Goal: Communication & Community: Connect with others

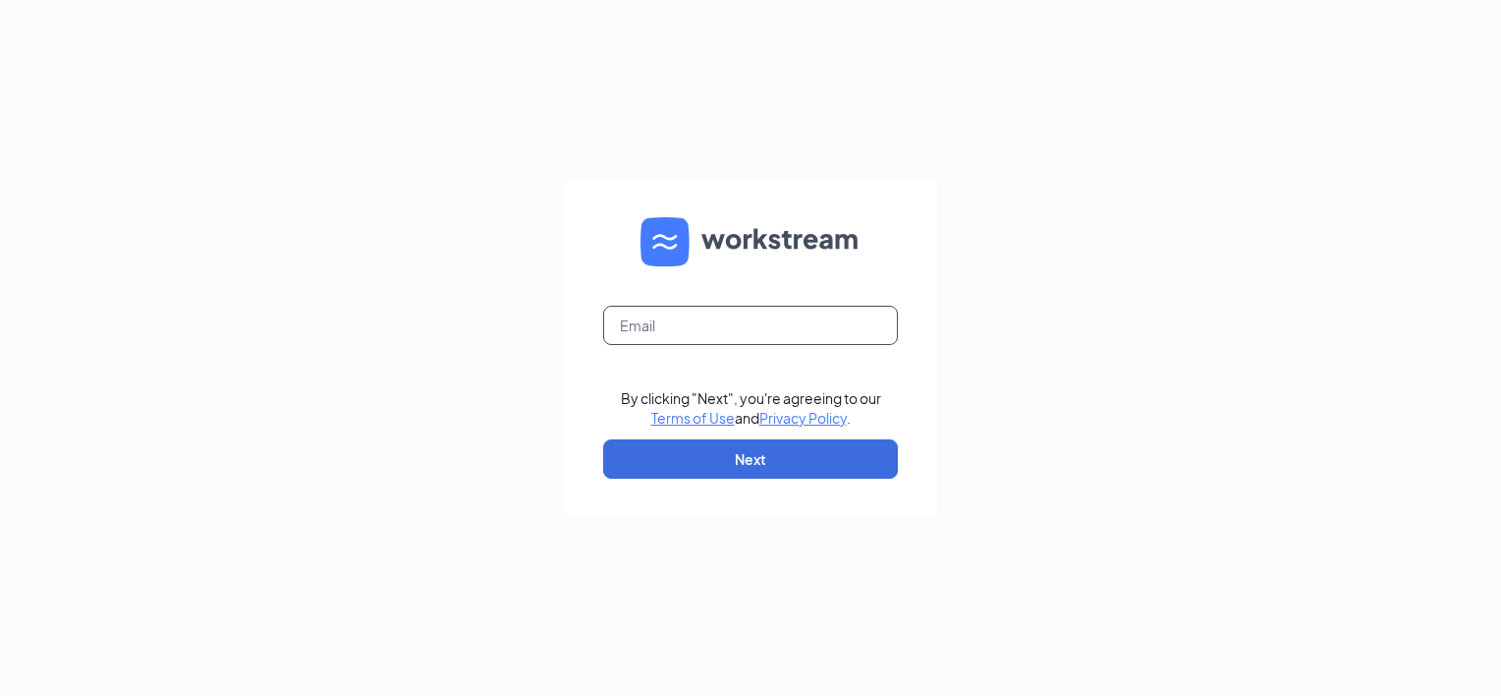
click at [678, 329] on input "text" at bounding box center [750, 325] width 295 height 39
type input "rachelsilver28@yahoo.com"
click at [613, 454] on button "Next" at bounding box center [750, 458] width 295 height 39
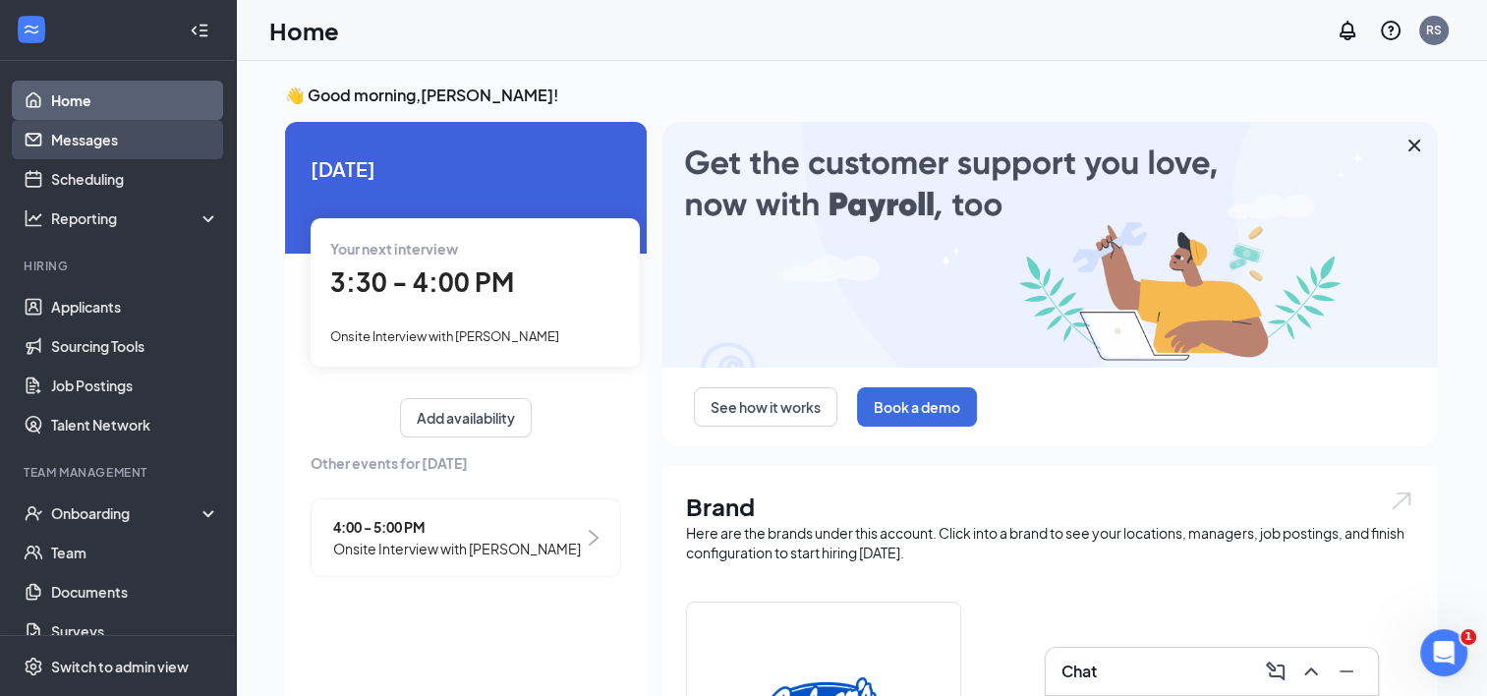
click at [100, 136] on link "Messages" at bounding box center [135, 139] width 168 height 39
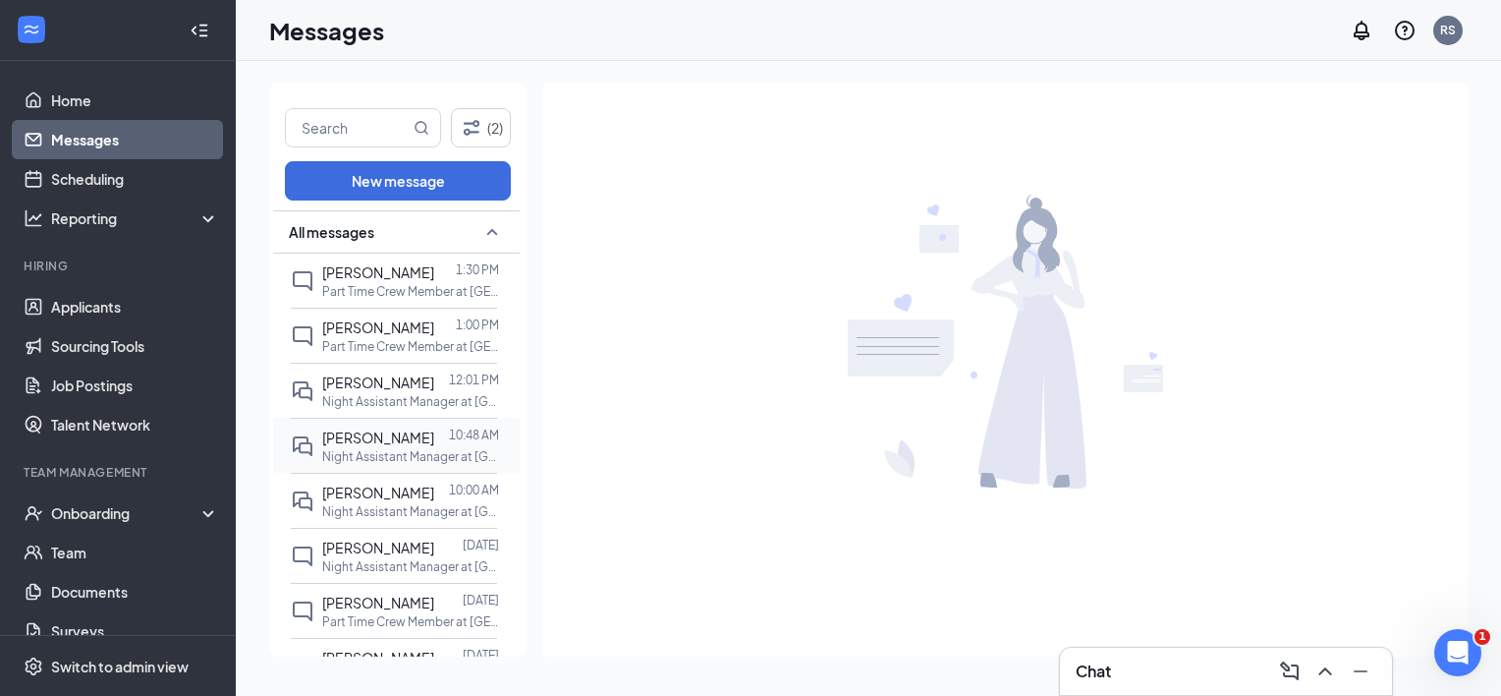
click at [358, 432] on span "[PERSON_NAME]" at bounding box center [378, 437] width 112 height 18
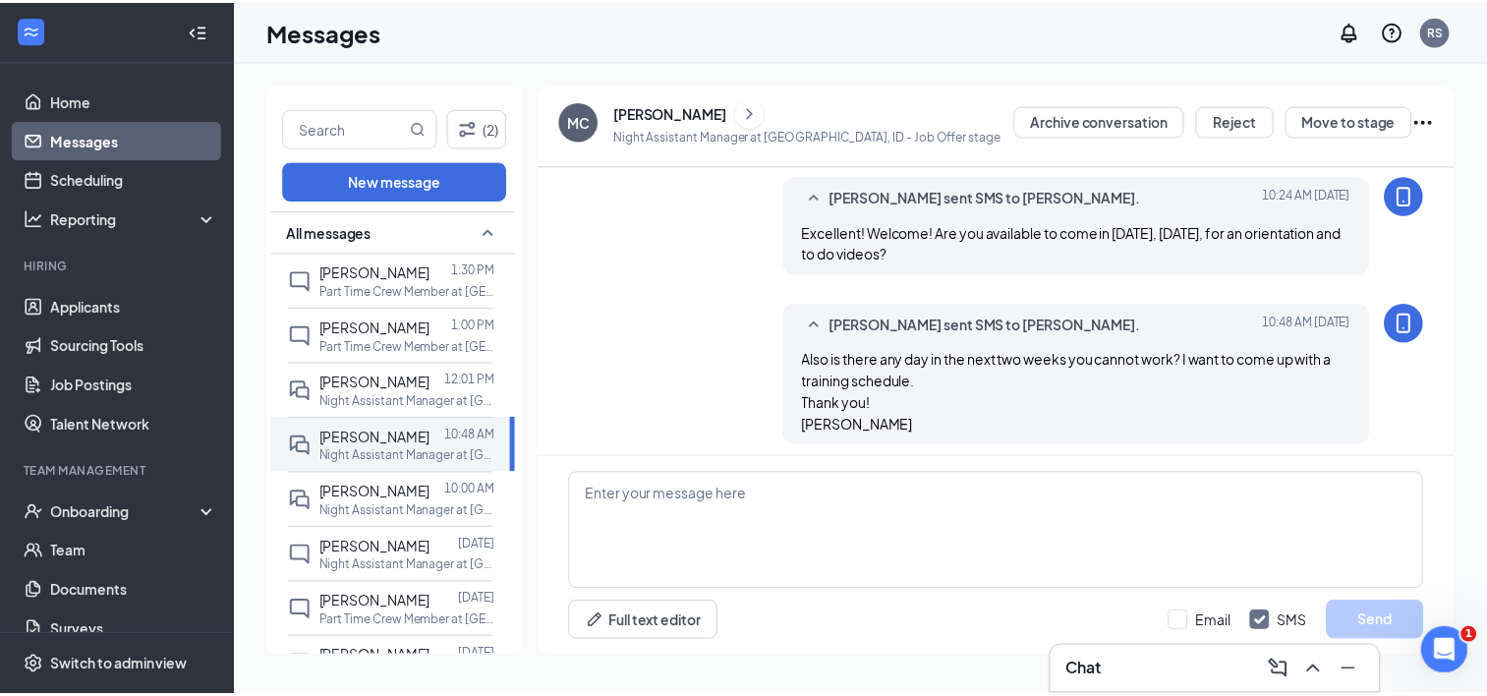
scroll to position [526, 0]
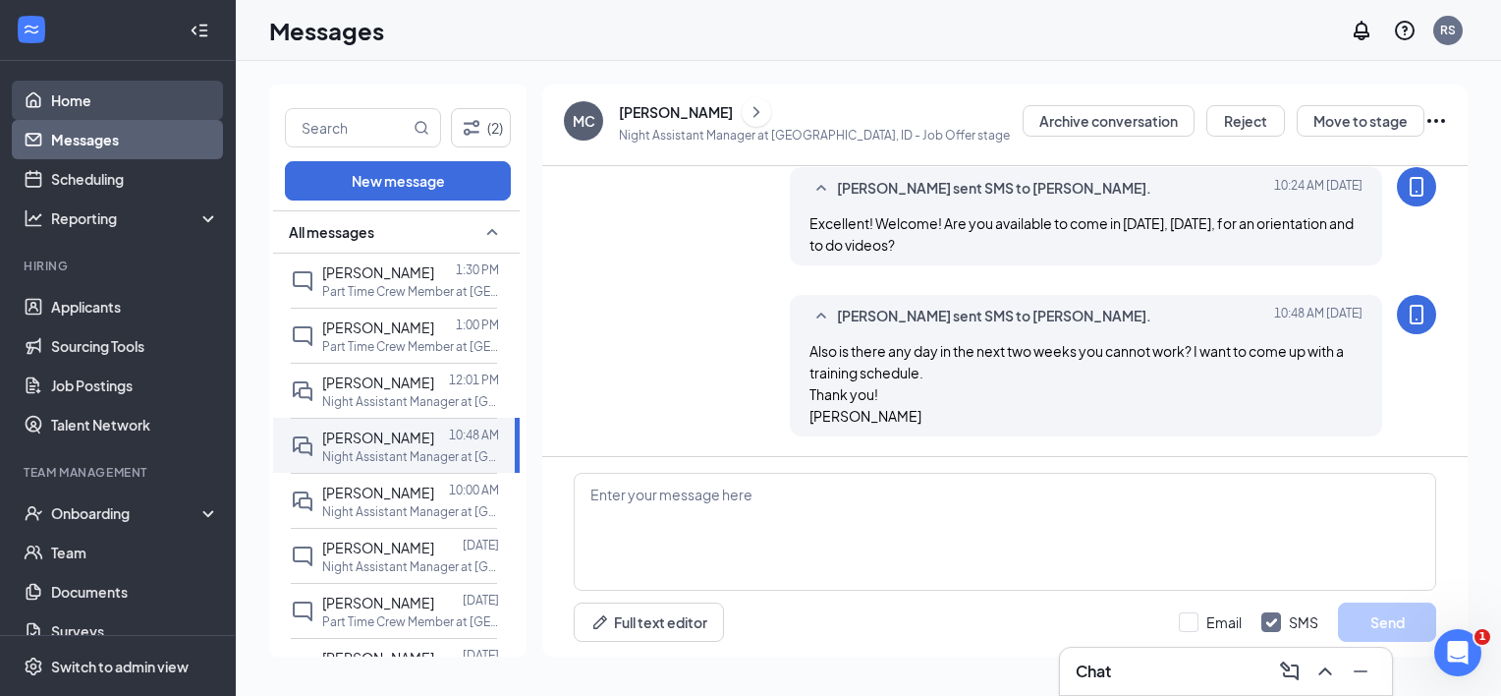
click at [81, 96] on link "Home" at bounding box center [135, 100] width 168 height 39
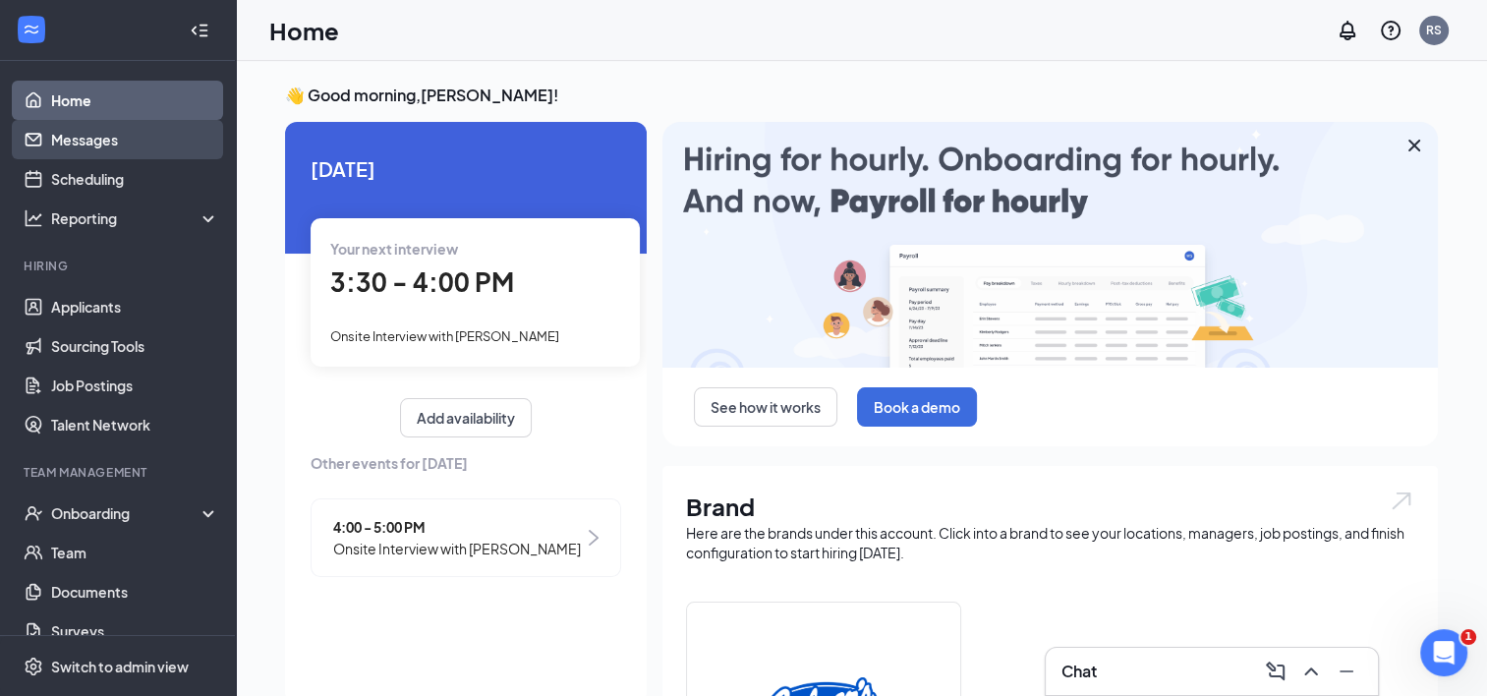
click at [100, 149] on link "Messages" at bounding box center [135, 139] width 168 height 39
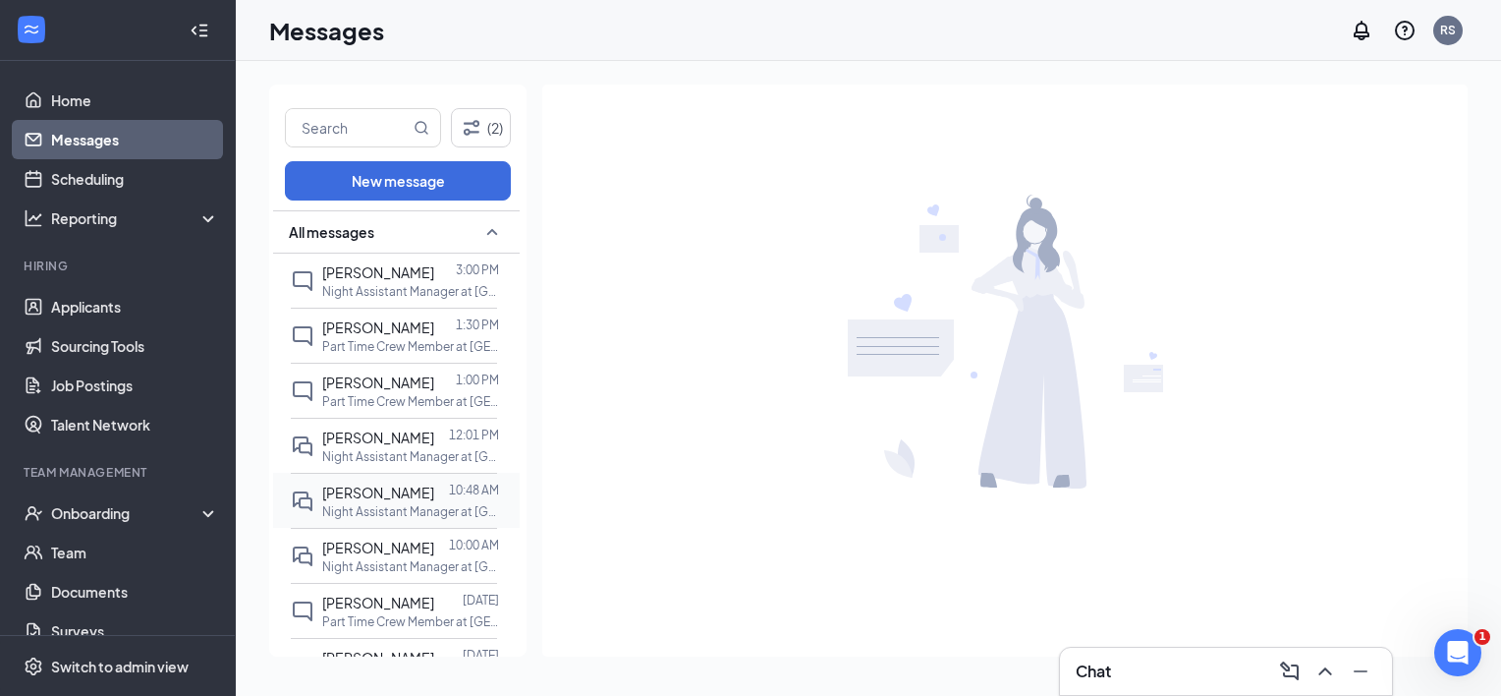
click at [356, 483] on span "[PERSON_NAME]" at bounding box center [378, 492] width 112 height 18
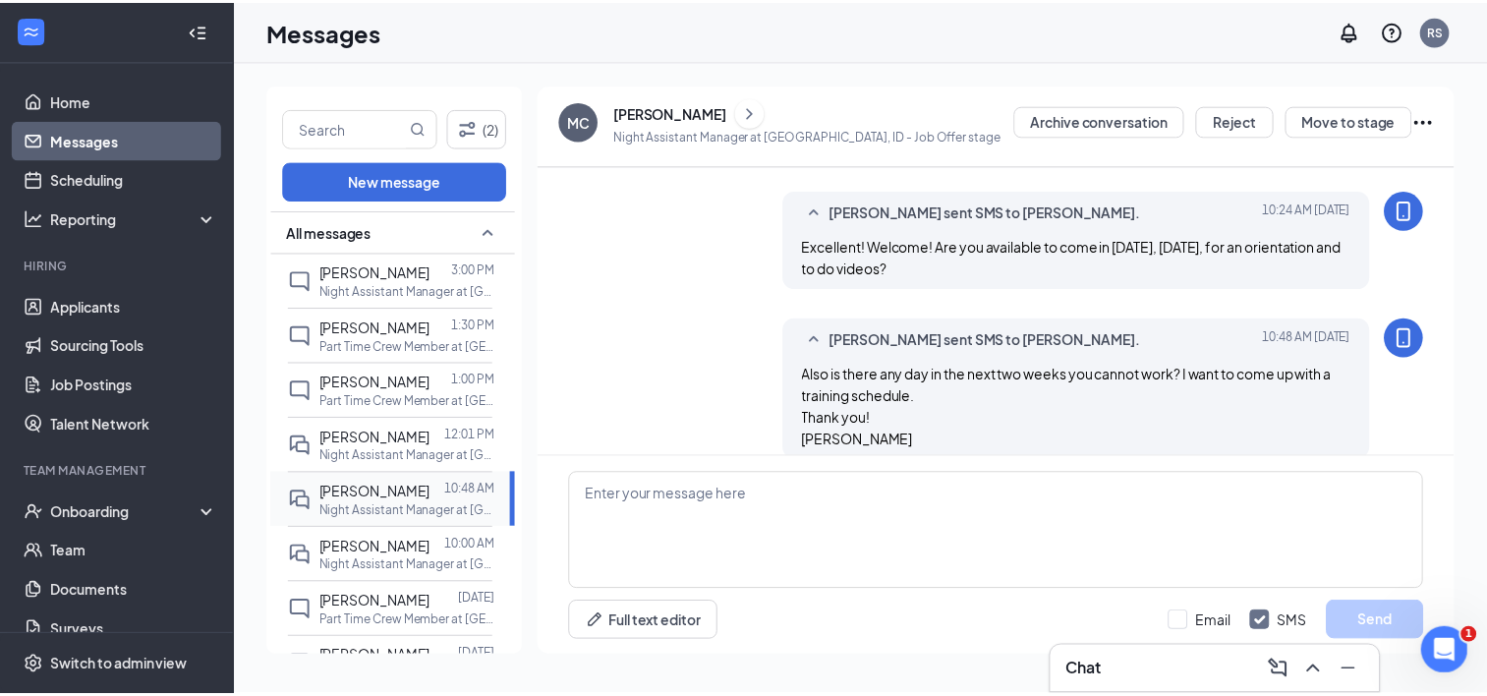
scroll to position [526, 0]
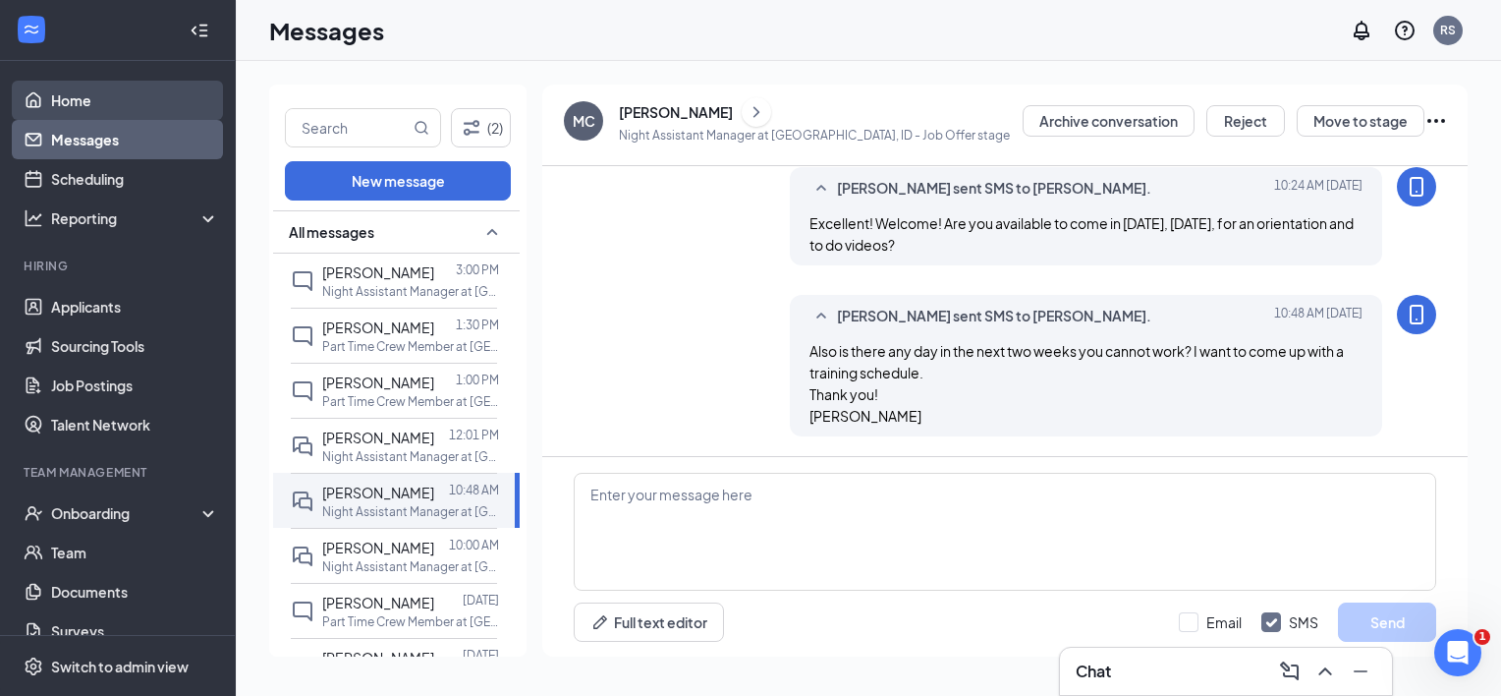
click at [51, 98] on link "Home" at bounding box center [135, 100] width 168 height 39
